Goal: Task Accomplishment & Management: Use online tool/utility

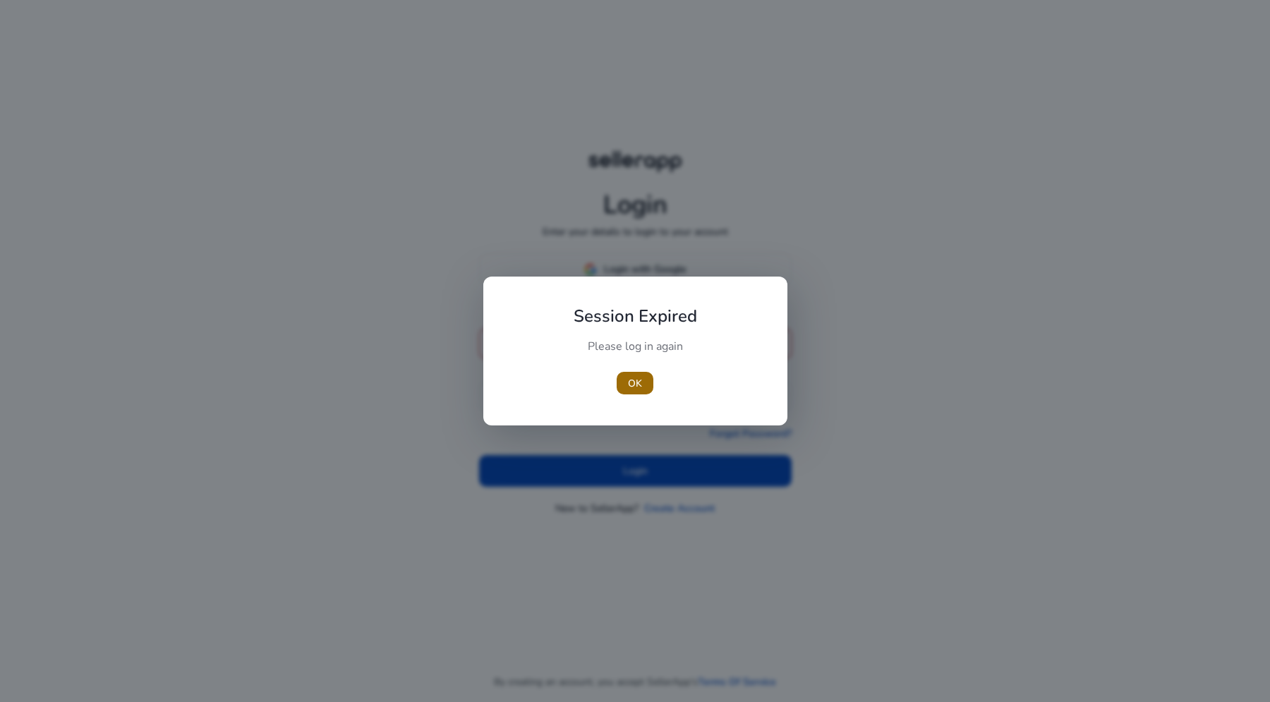
type input "**********"
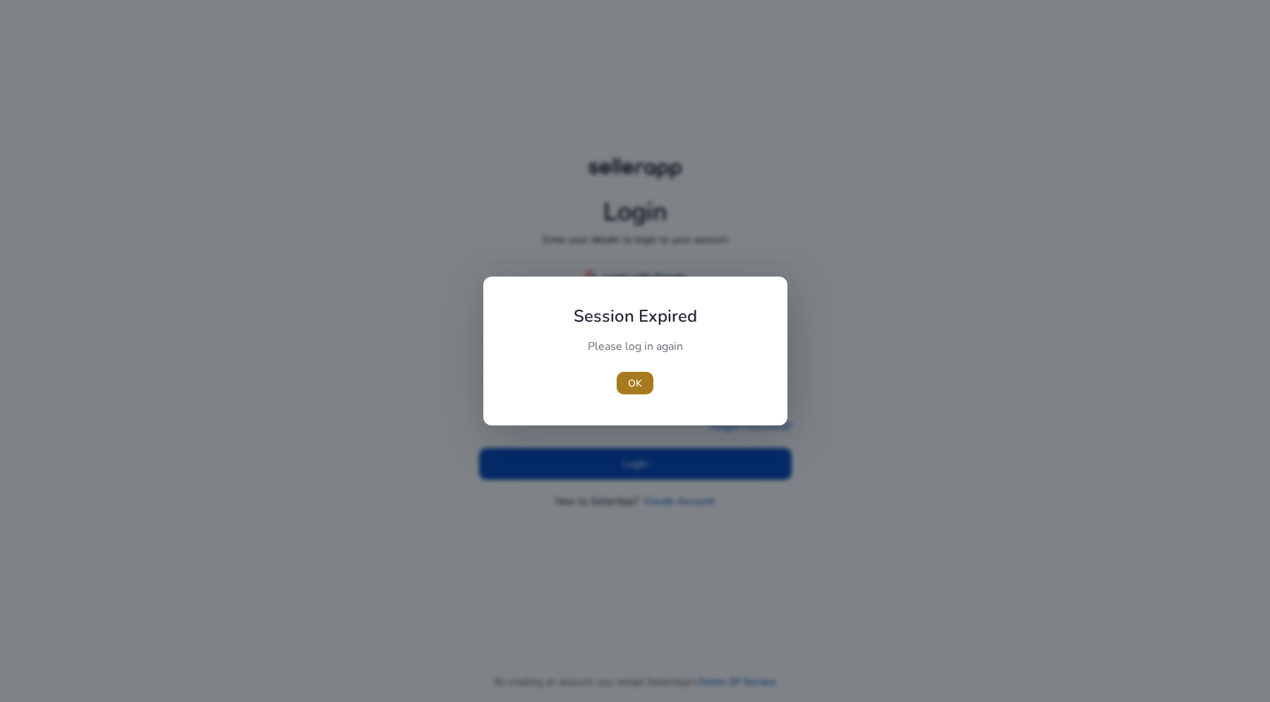
click at [635, 385] on span "OK" at bounding box center [635, 383] width 14 height 15
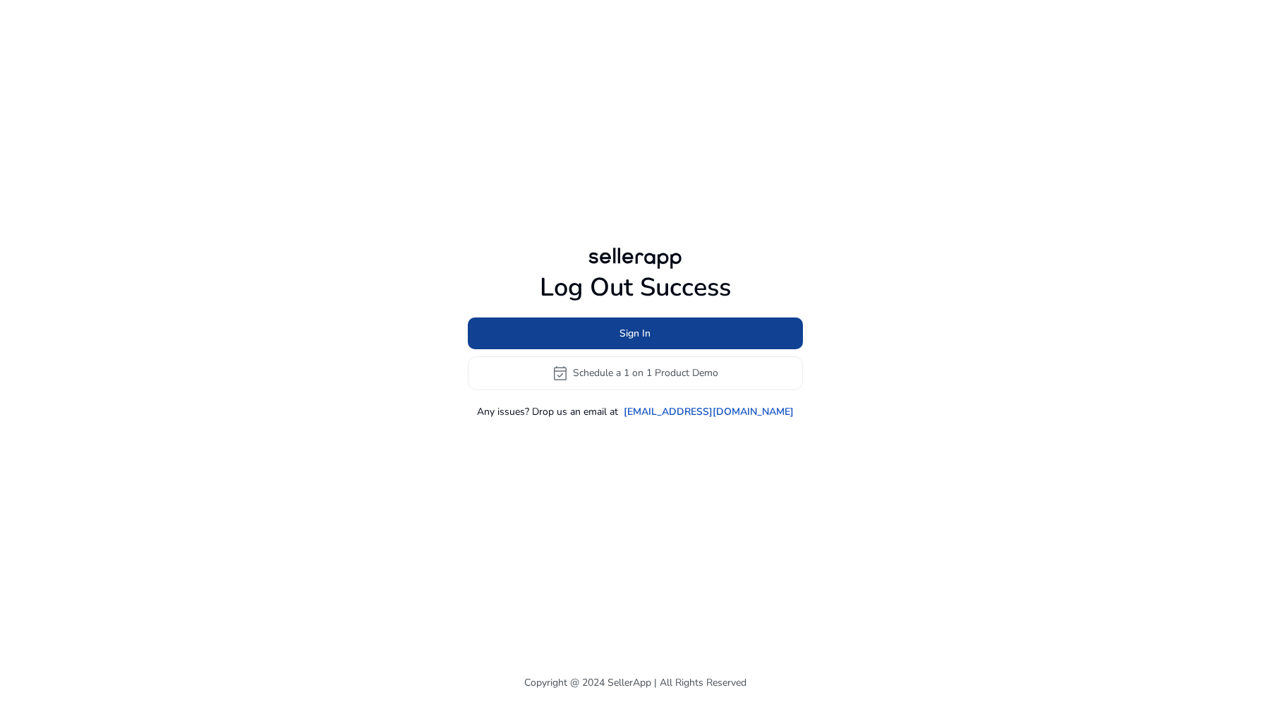
click at [631, 332] on span "Sign In" at bounding box center [635, 333] width 31 height 15
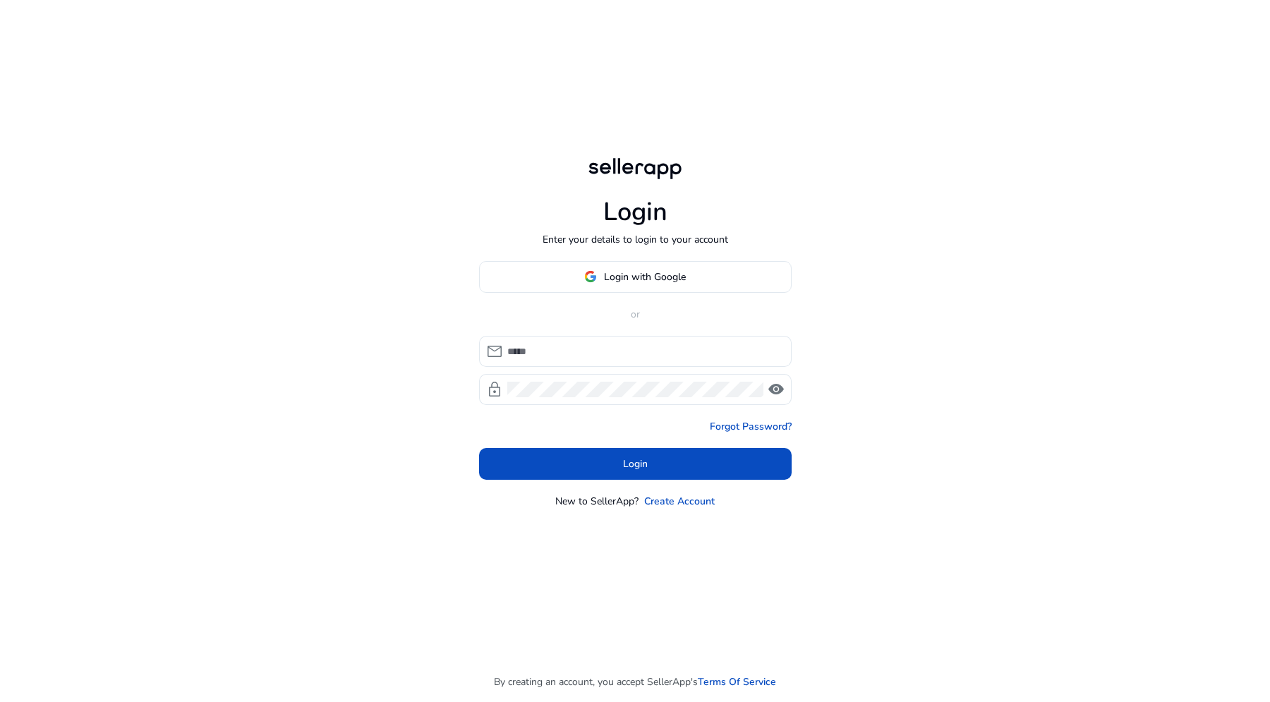
type input "**********"
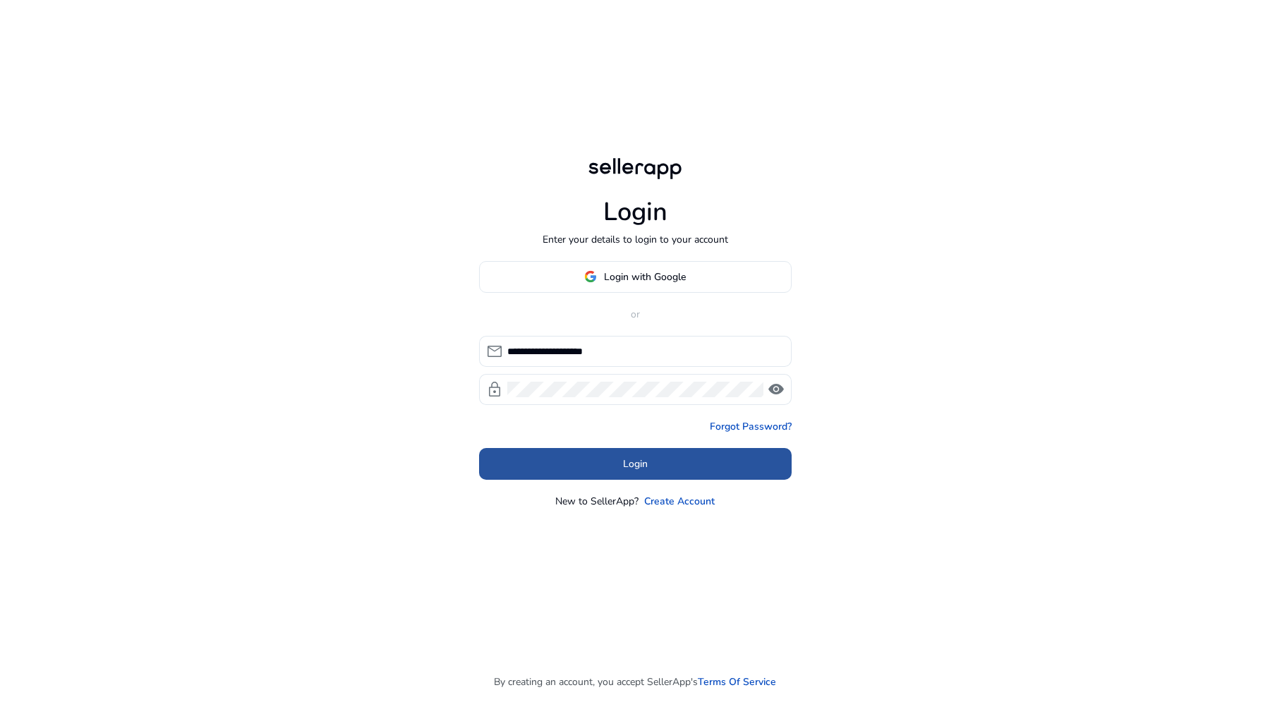
click at [589, 468] on span at bounding box center [635, 464] width 313 height 34
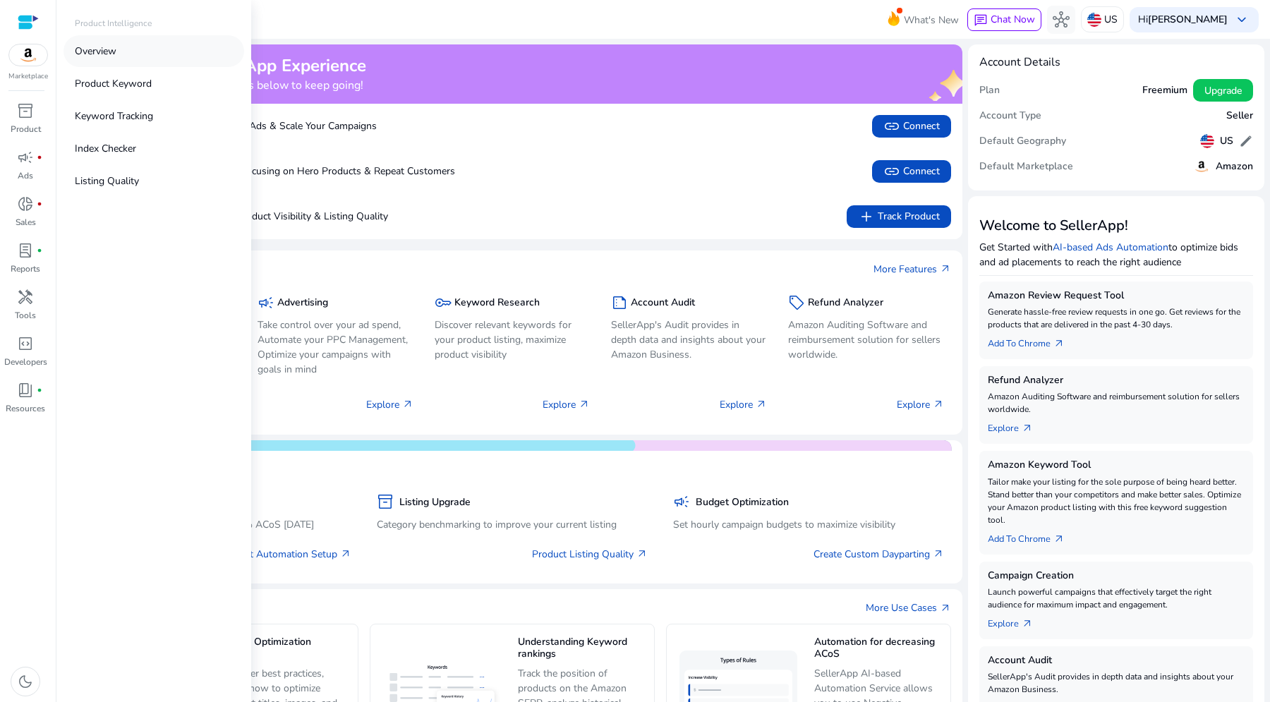
click at [111, 50] on p "Overview" at bounding box center [96, 51] width 42 height 15
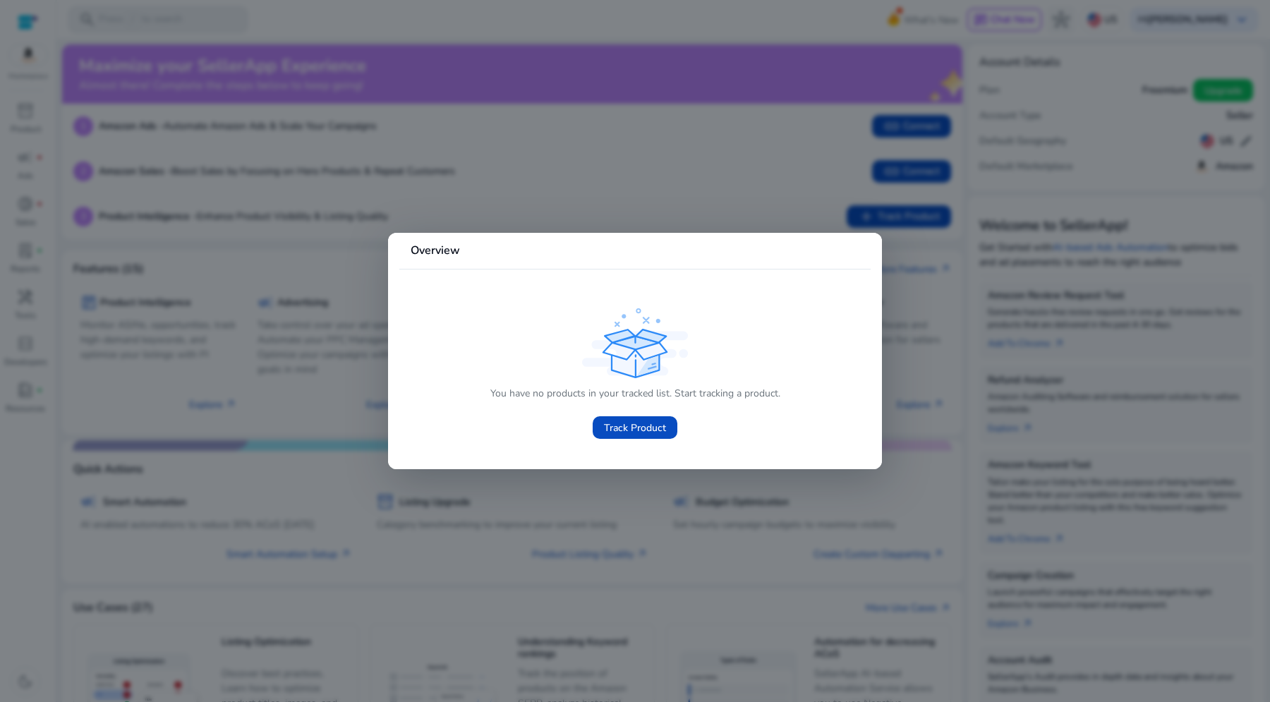
click at [560, 197] on div at bounding box center [635, 351] width 1270 height 702
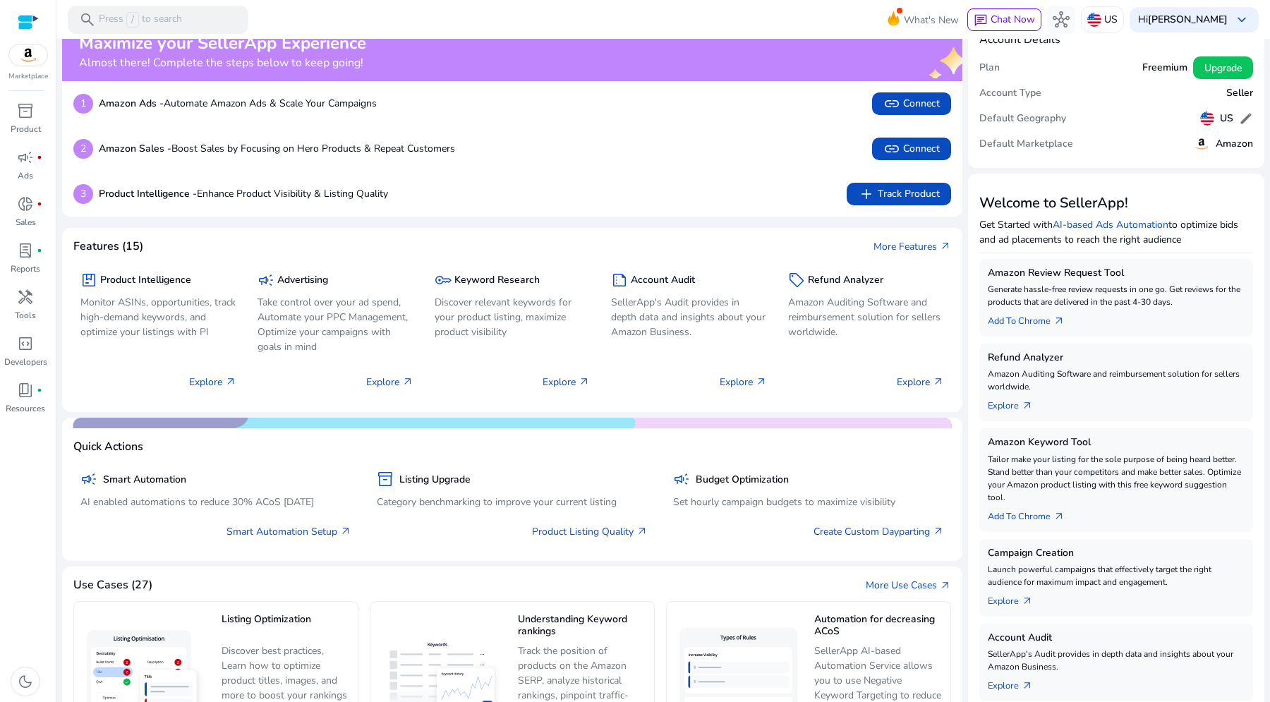
scroll to position [30, 0]
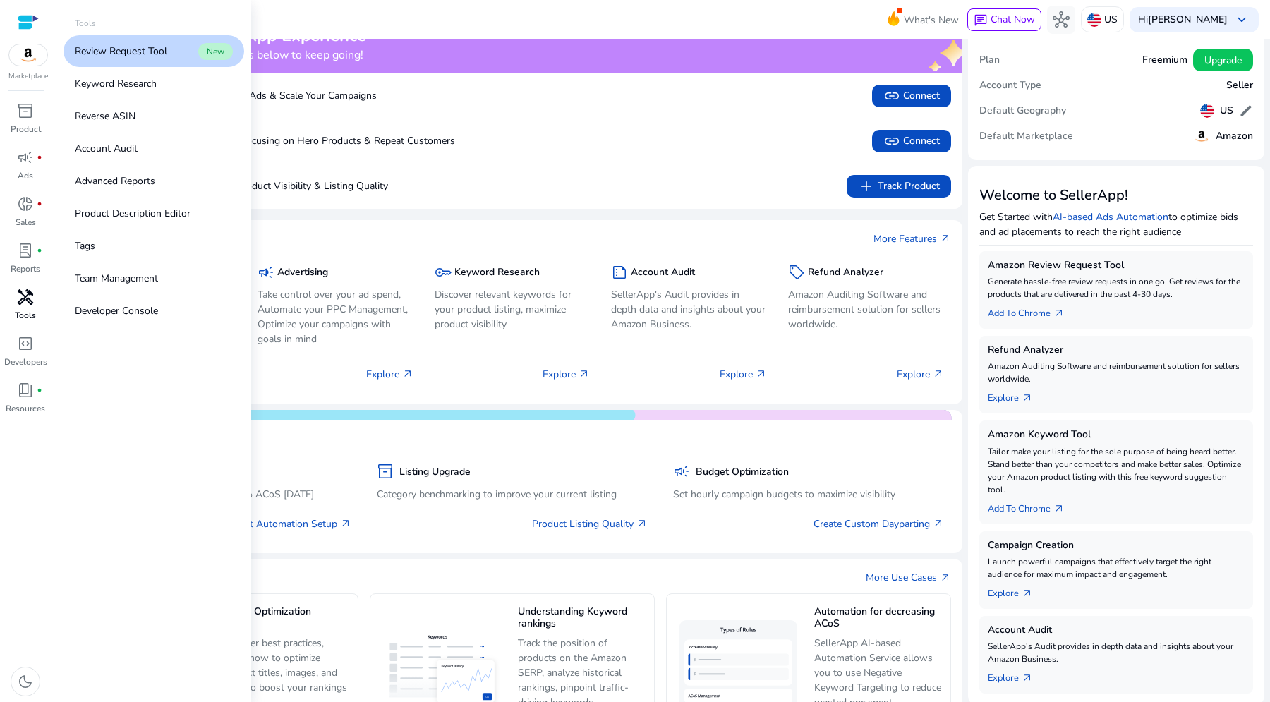
click at [25, 296] on span "handyman" at bounding box center [25, 297] width 17 height 17
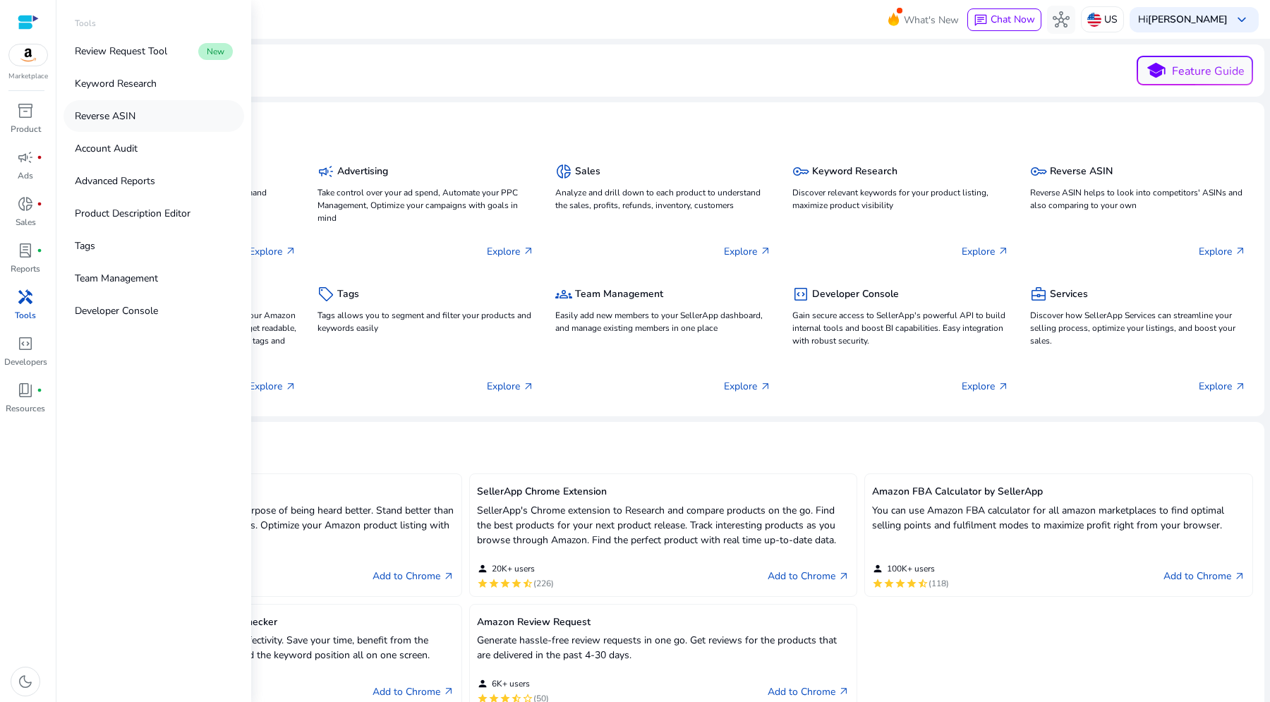
click at [117, 111] on p "Reverse ASIN" at bounding box center [105, 116] width 61 height 15
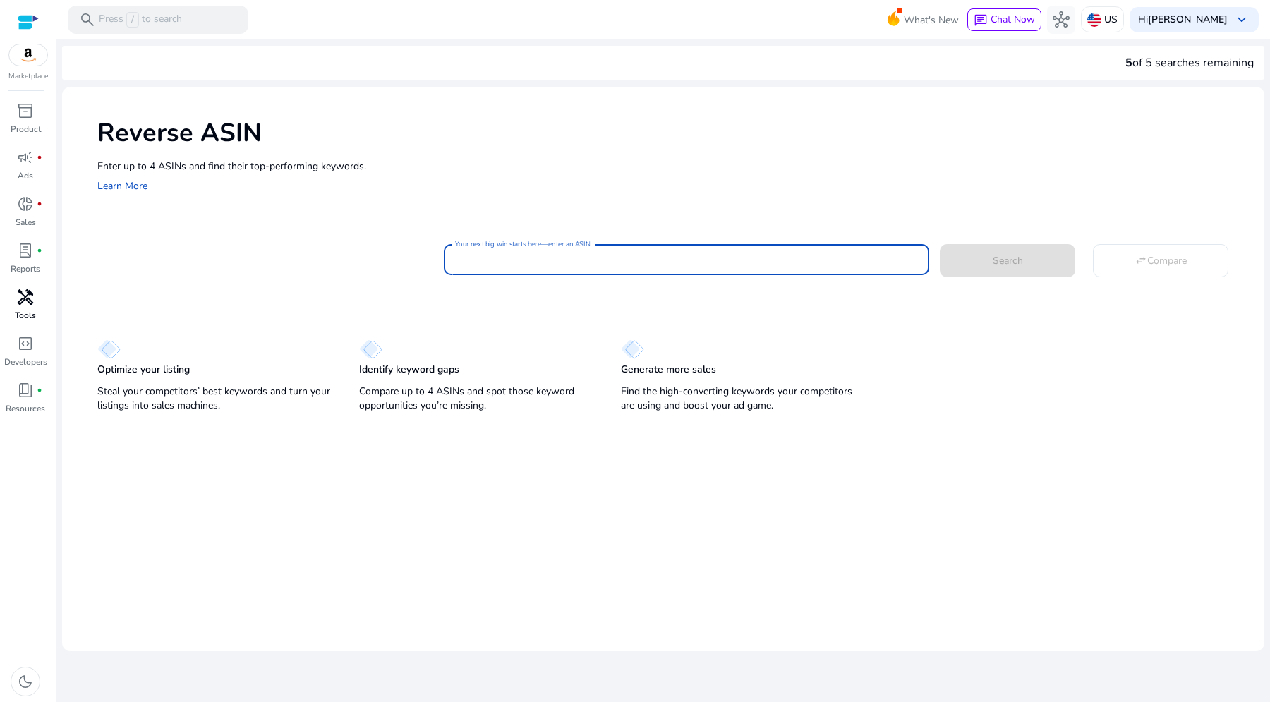
click at [591, 261] on input "Your next big win starts here—enter an ASIN" at bounding box center [686, 260] width 463 height 16
paste input "**********"
type input "**********"
click at [1013, 260] on span "Search" at bounding box center [1008, 260] width 30 height 15
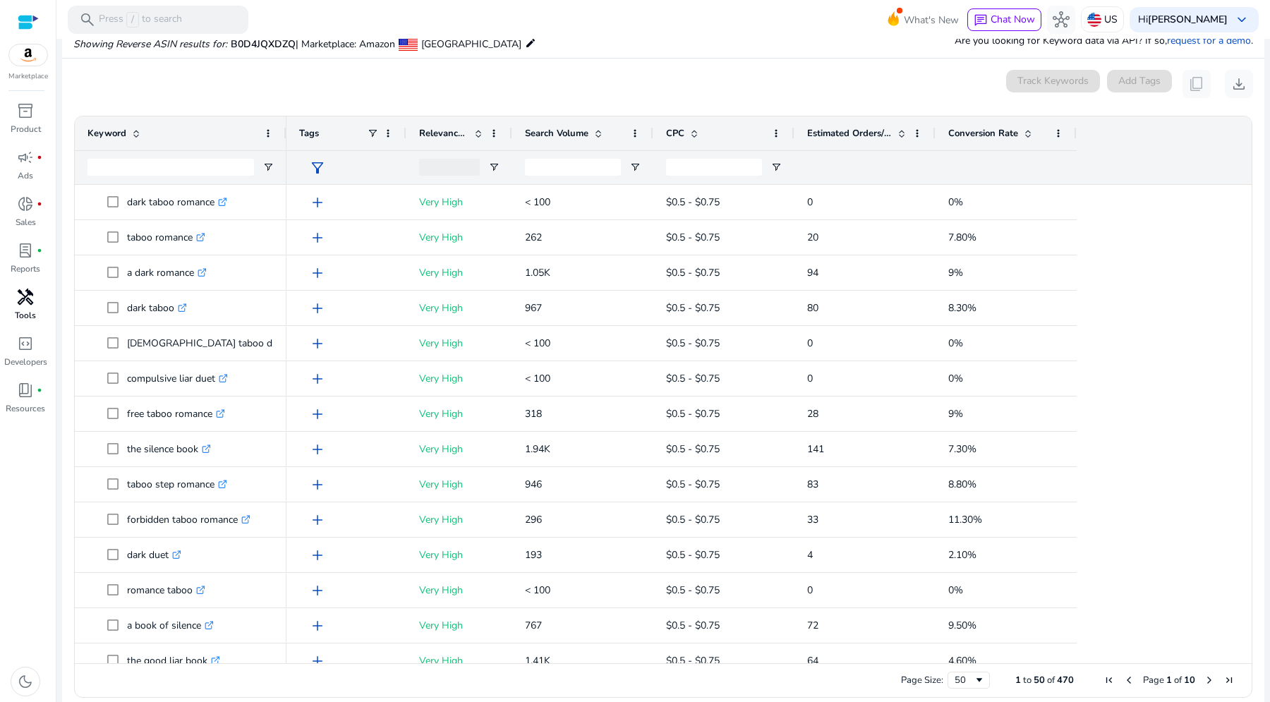
click at [781, 96] on div "0 keyword(s) selected Track Keywords Add Tags content_copy download" at bounding box center [663, 84] width 1180 height 28
click at [392, 131] on span at bounding box center [387, 133] width 11 height 11
click at [443, 84] on div "0 keyword(s) selected Track Keywords Add Tags content_copy download" at bounding box center [663, 84] width 1180 height 28
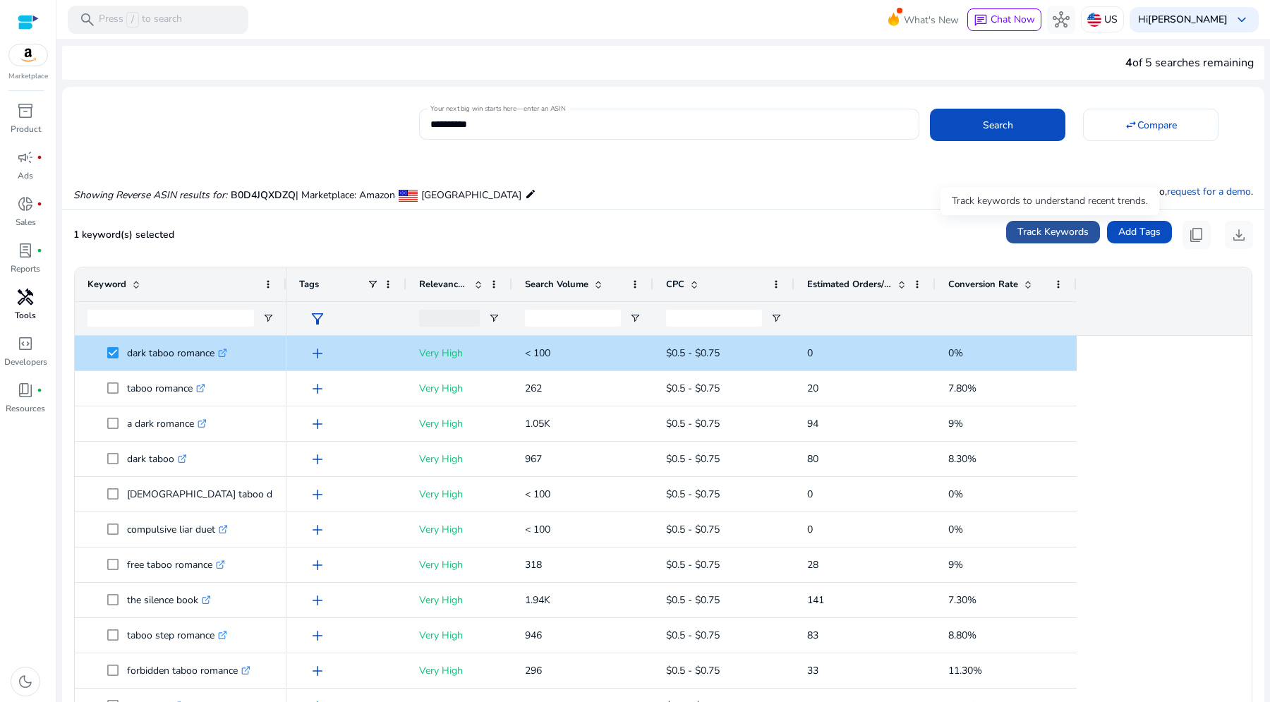
click at [1044, 229] on span "Track Keywords" at bounding box center [1053, 231] width 71 height 15
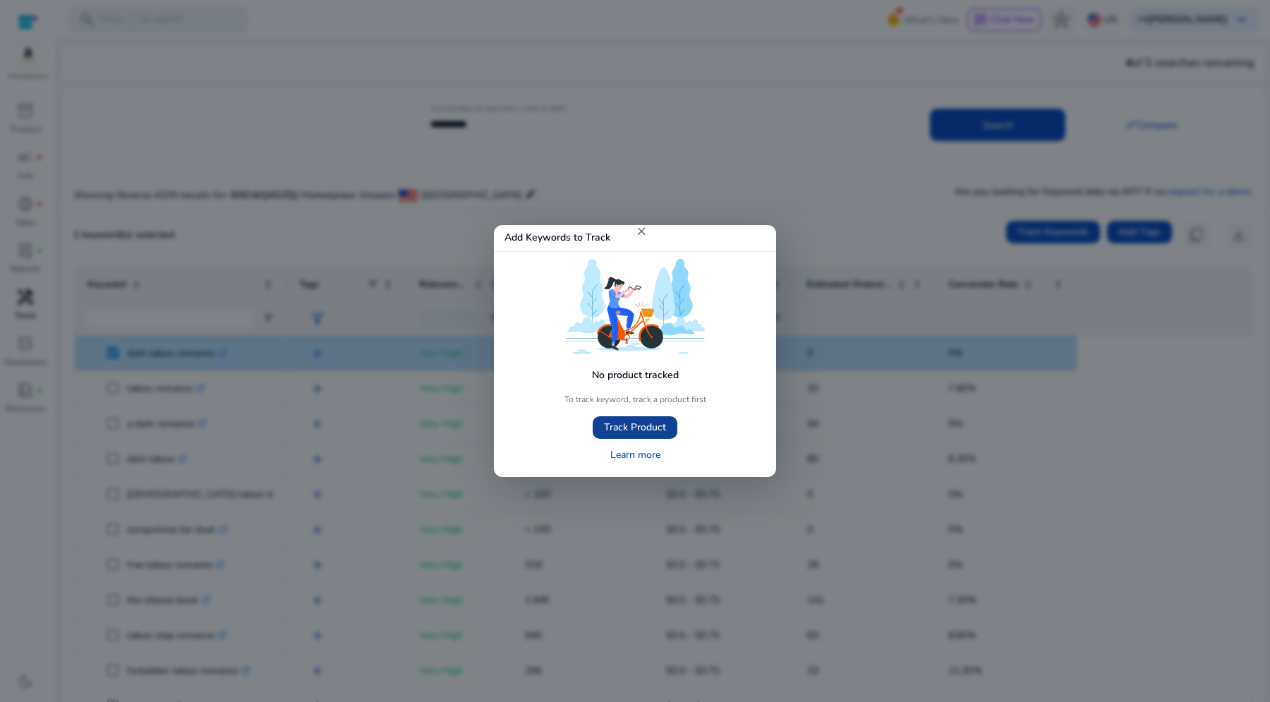
click at [626, 429] on span "Track Product" at bounding box center [635, 427] width 62 height 15
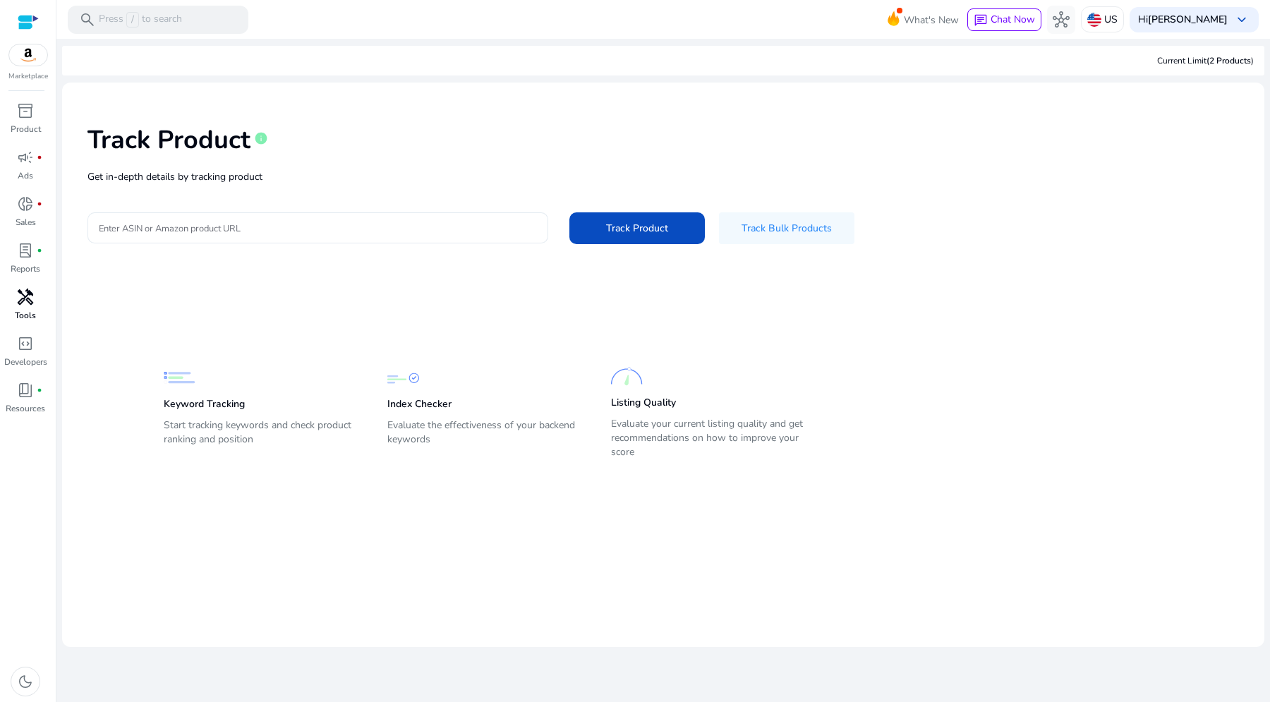
click at [186, 231] on input "Enter ASIN or Amazon product URL" at bounding box center [318, 228] width 438 height 16
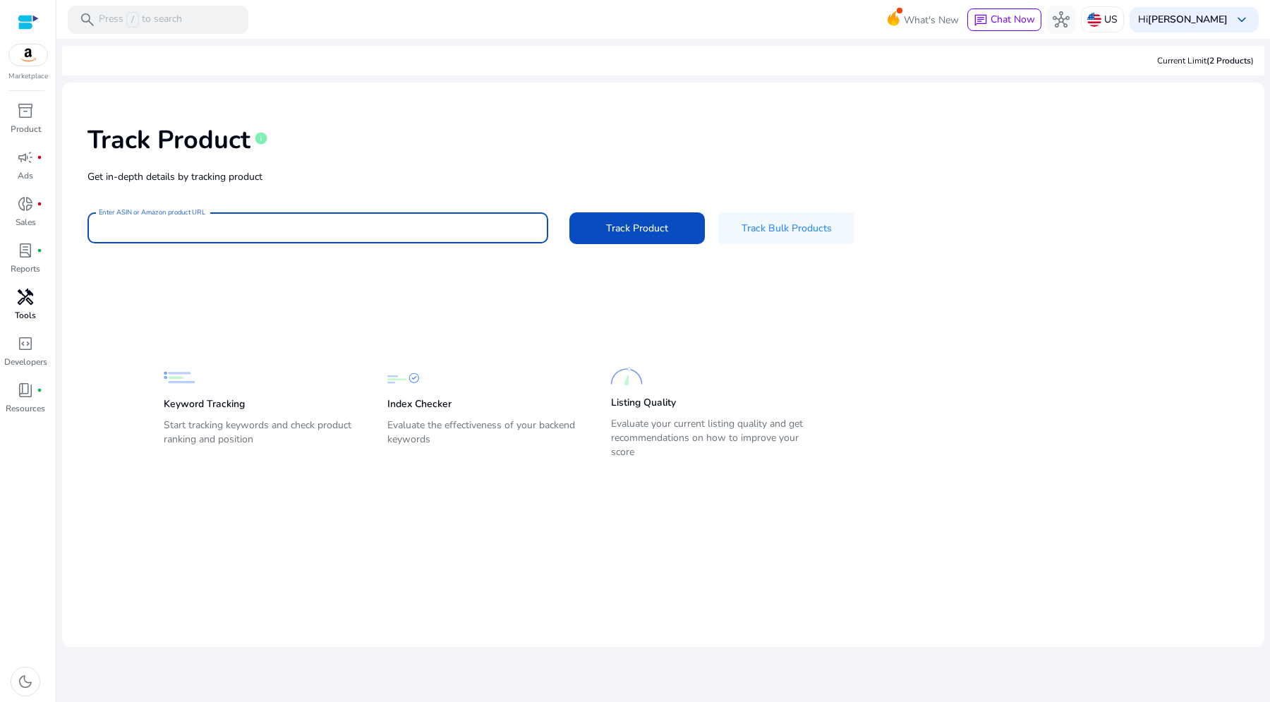
click at [344, 222] on input "Enter ASIN or Amazon product URL" at bounding box center [318, 228] width 438 height 16
paste input "**********"
type input "**********"
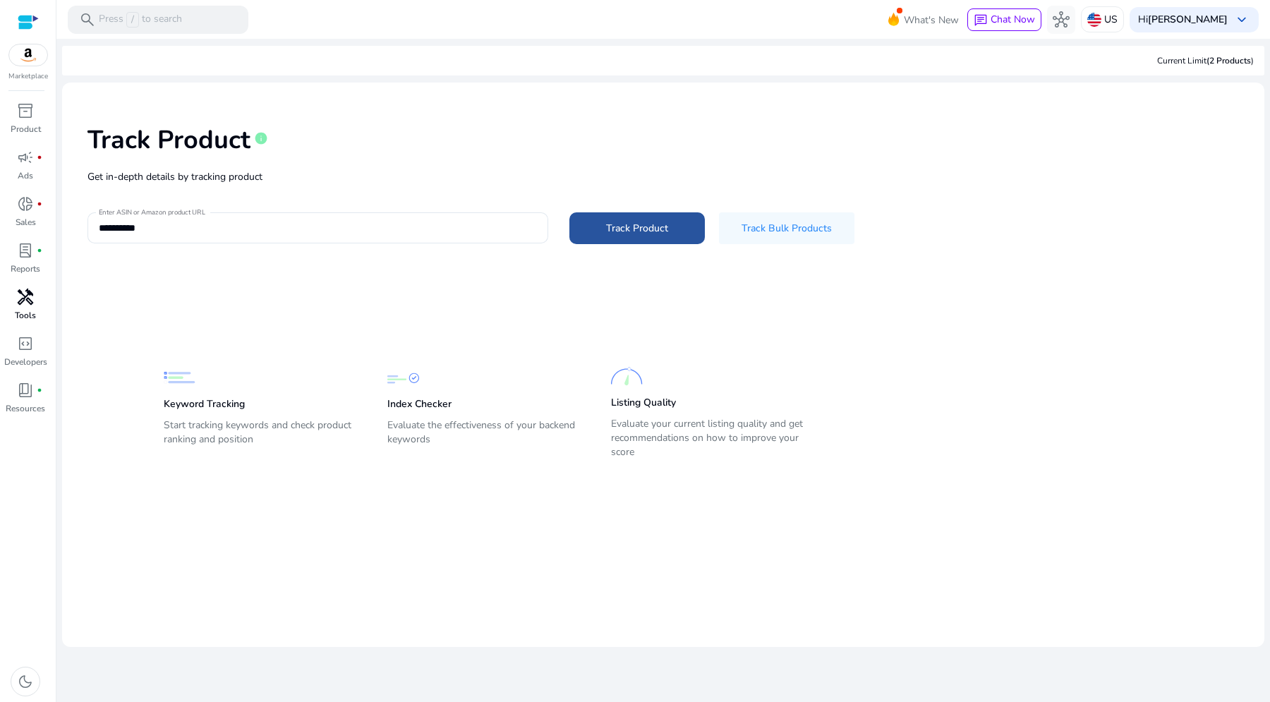
click at [613, 226] on span "Track Product" at bounding box center [637, 228] width 62 height 15
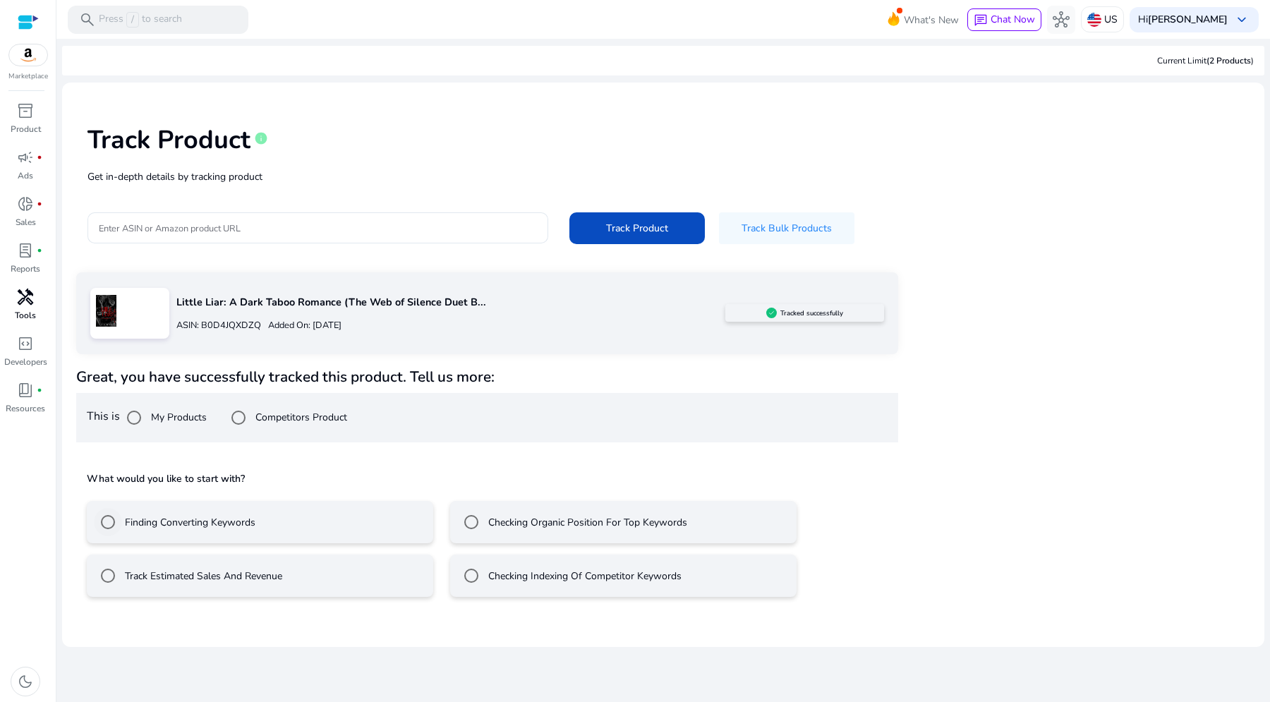
click at [224, 524] on label "Finding Converting Keywords" at bounding box center [188, 522] width 133 height 15
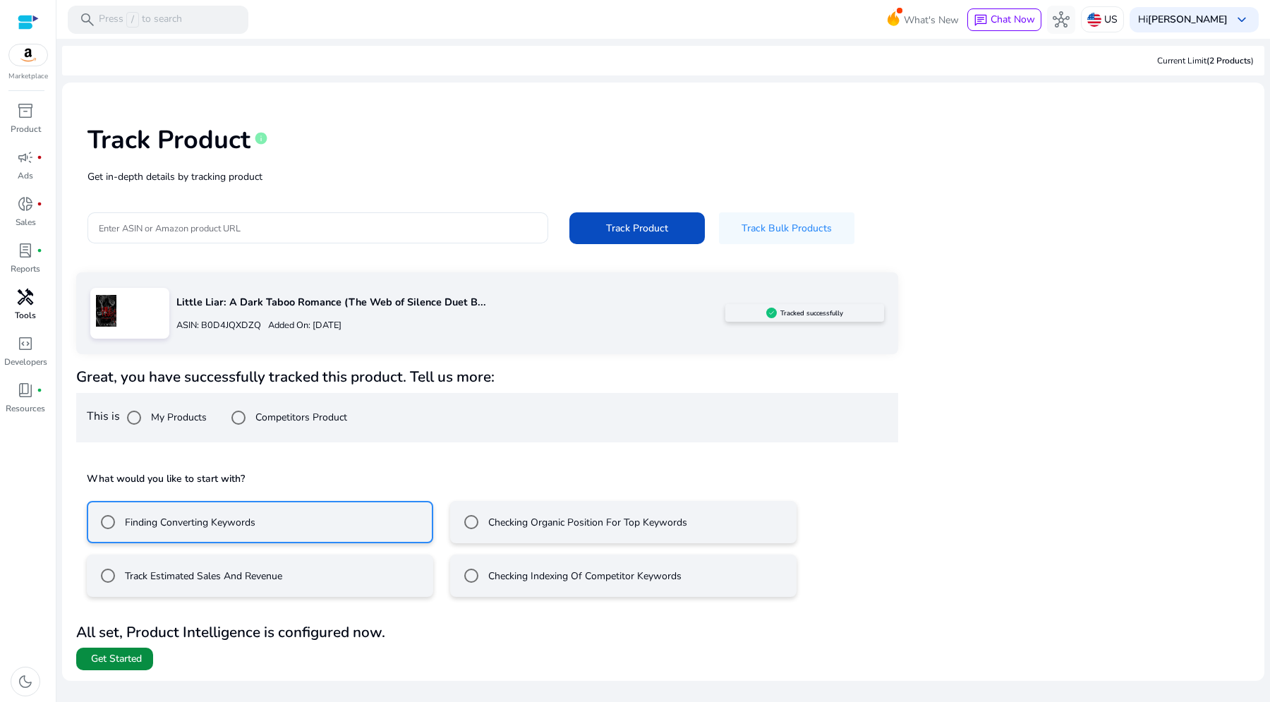
click at [122, 660] on span "Get Started" at bounding box center [116, 659] width 51 height 14
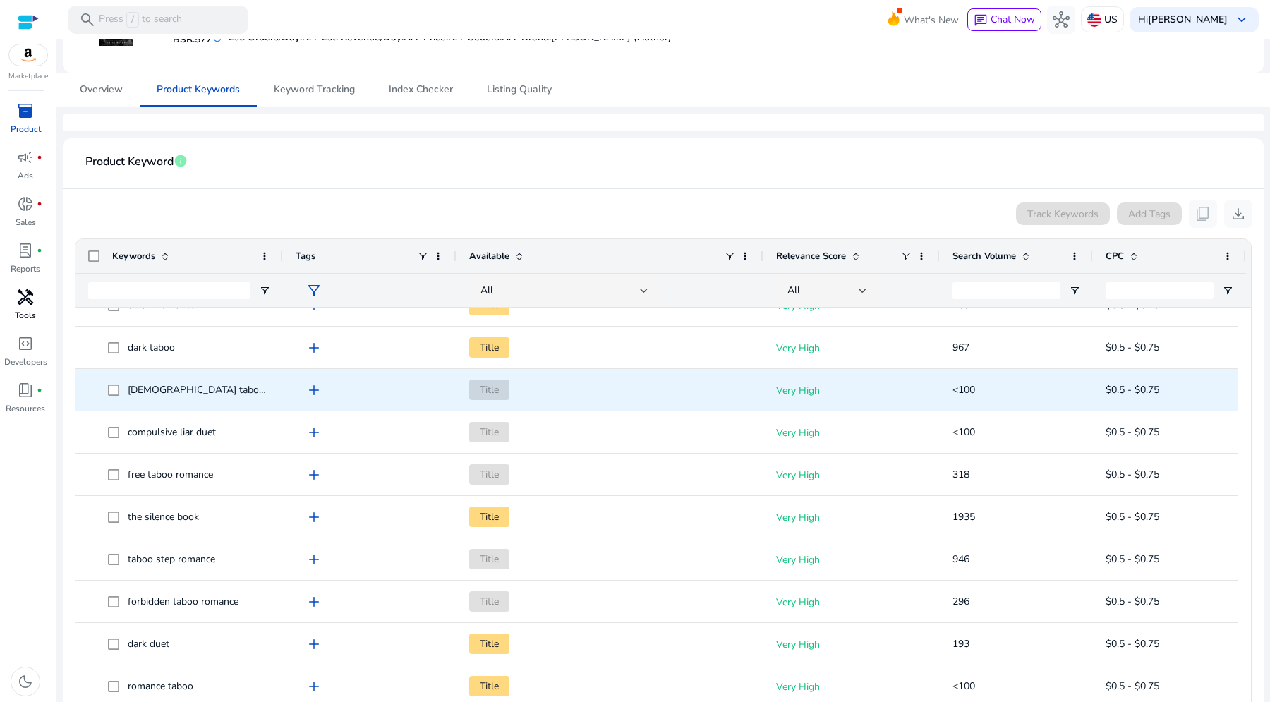
scroll to position [179, 0]
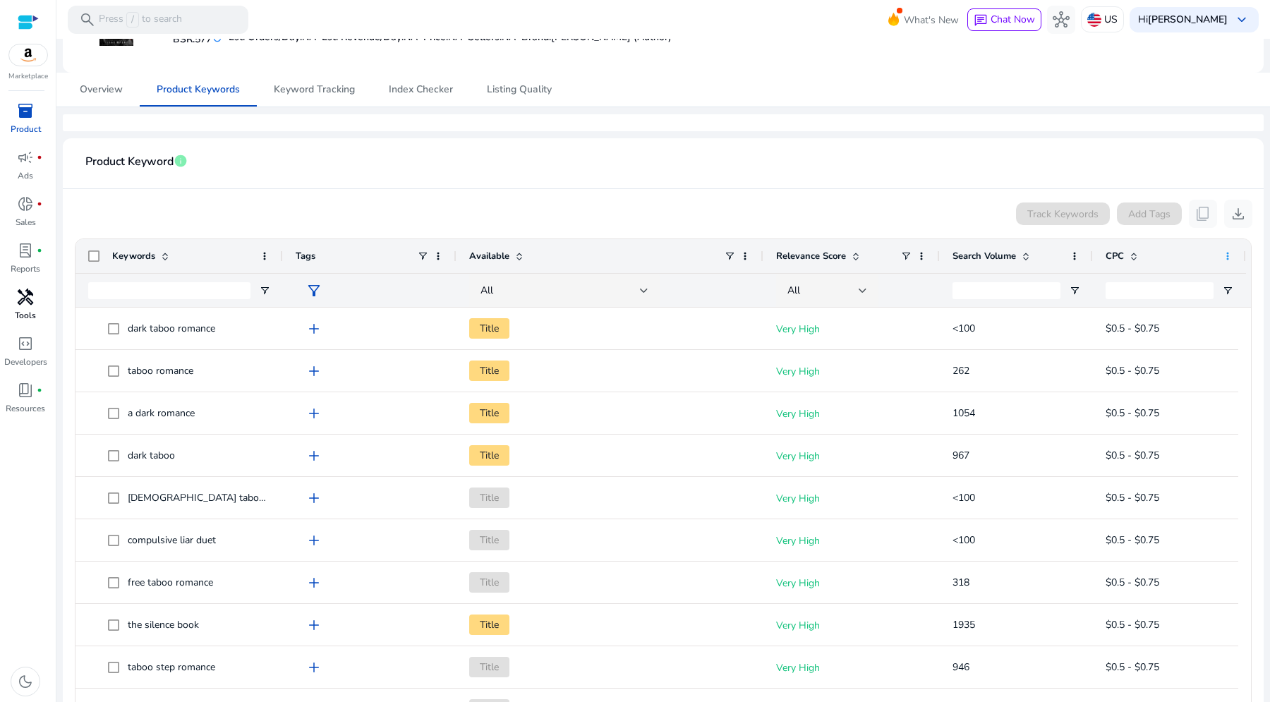
click at [1228, 257] on span at bounding box center [1227, 256] width 11 height 11
click at [917, 169] on mat-card-header "Product Keyword info" at bounding box center [663, 170] width 1179 height 40
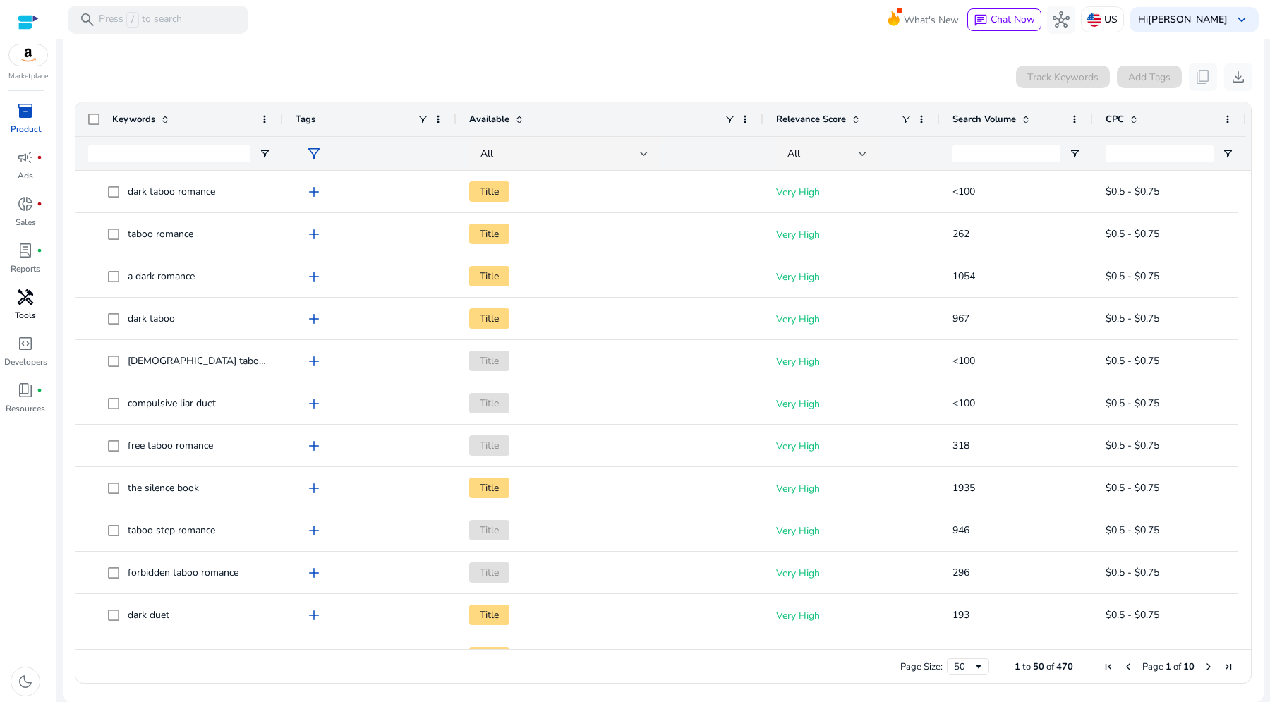
click at [474, 67] on div "Track Keywords Add Tags content_copy download" at bounding box center [663, 77] width 1179 height 28
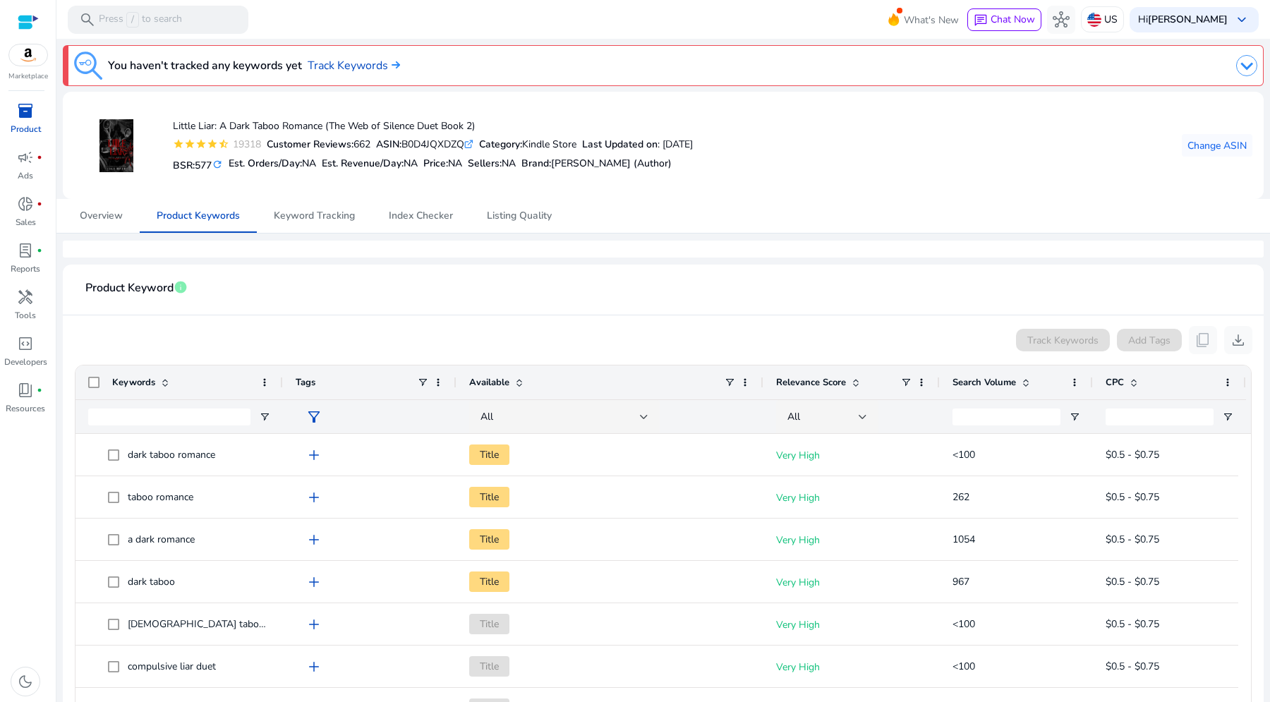
scroll to position [263, 0]
